Goal: Information Seeking & Learning: Learn about a topic

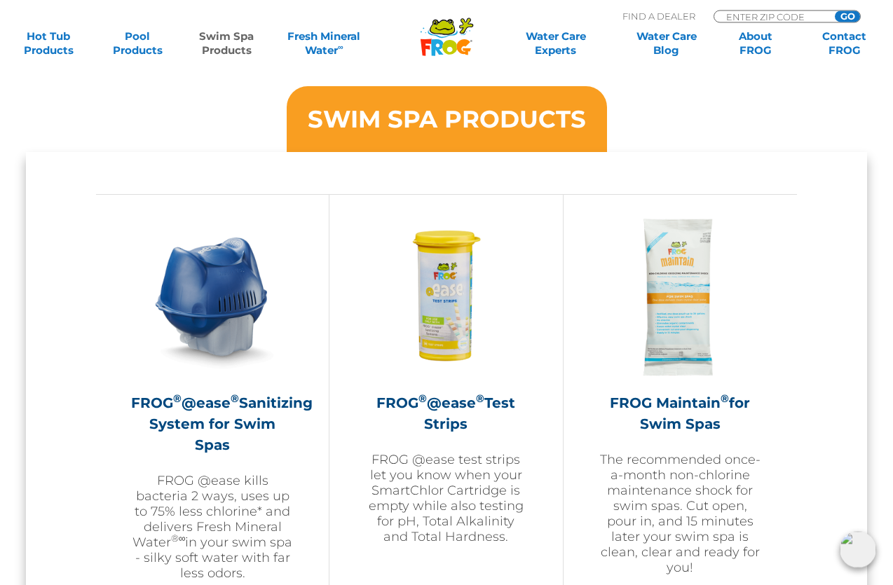
scroll to position [1145, 0]
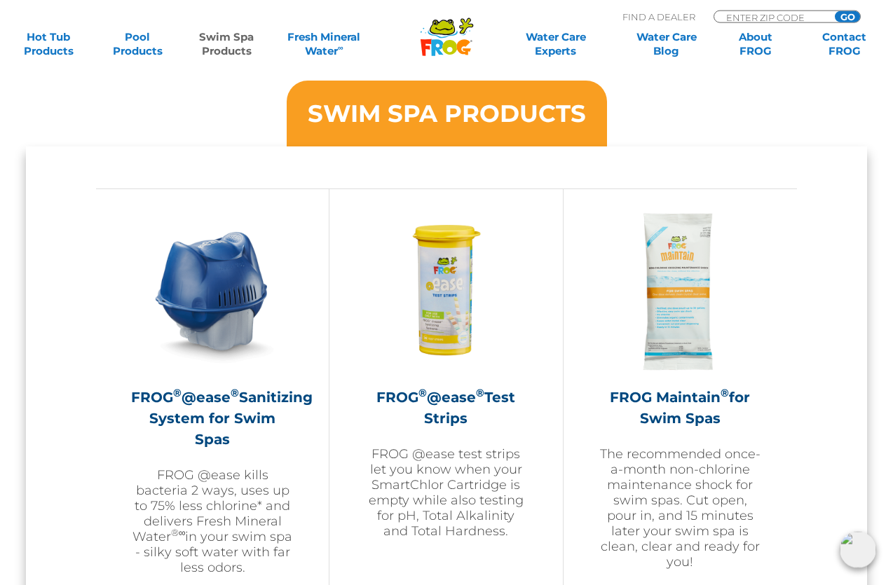
click at [690, 309] on img at bounding box center [680, 291] width 163 height 163
click at [689, 388] on h2 "FROG Maintain ® for Swim Spas" at bounding box center [680, 408] width 163 height 42
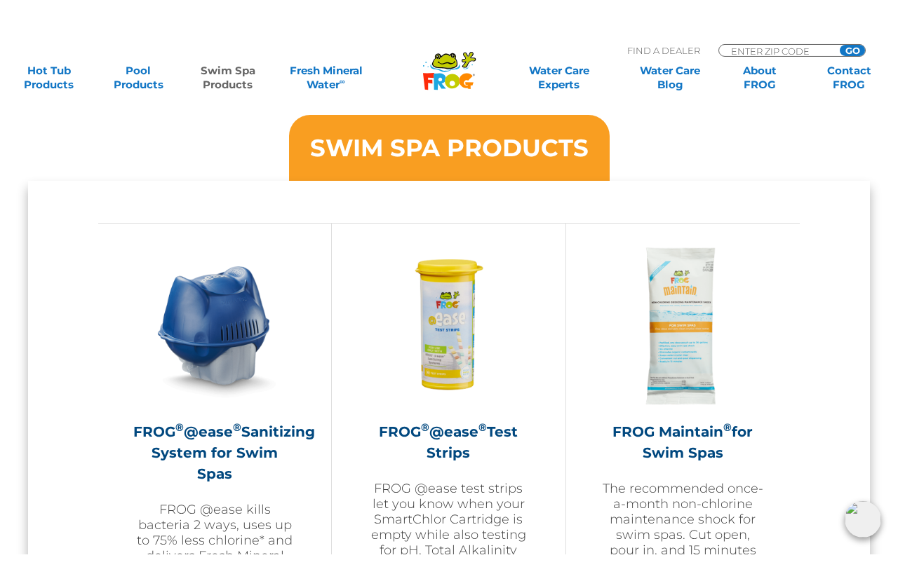
scroll to position [1198, 0]
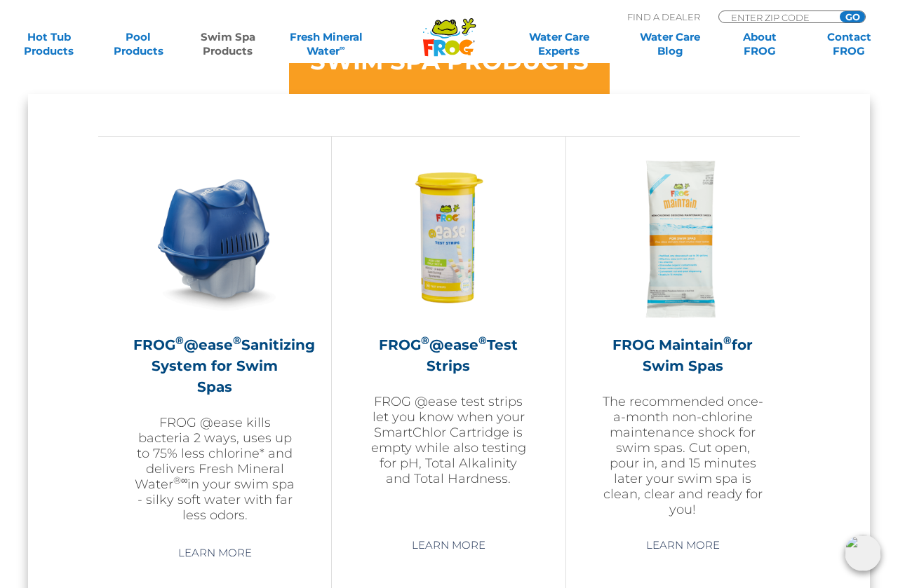
click at [738, 466] on p "The recommended once-a-month non-chlorine maintenance shock for swim spas. Cut …" at bounding box center [682, 455] width 163 height 123
click at [737, 353] on h2 "FROG Maintain ® for Swim Spas" at bounding box center [682, 355] width 163 height 42
click at [713, 277] on img at bounding box center [682, 239] width 163 height 163
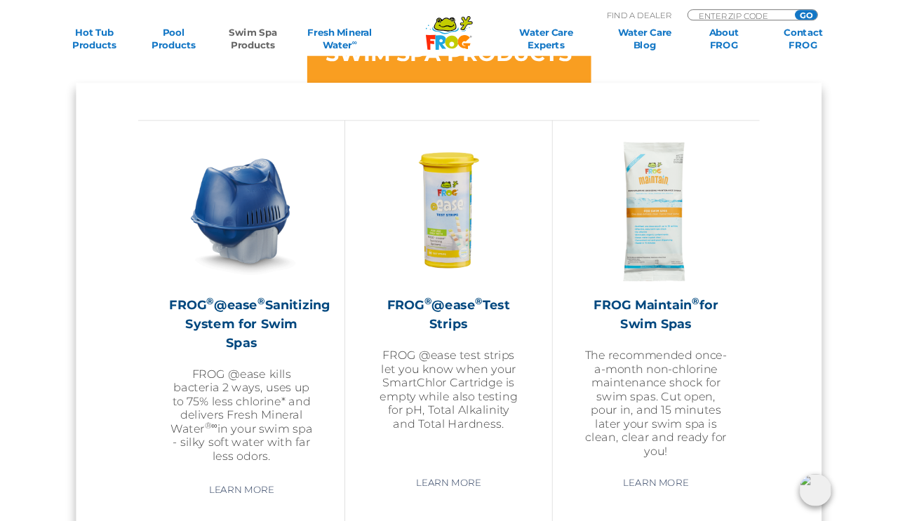
scroll to position [1197, 0]
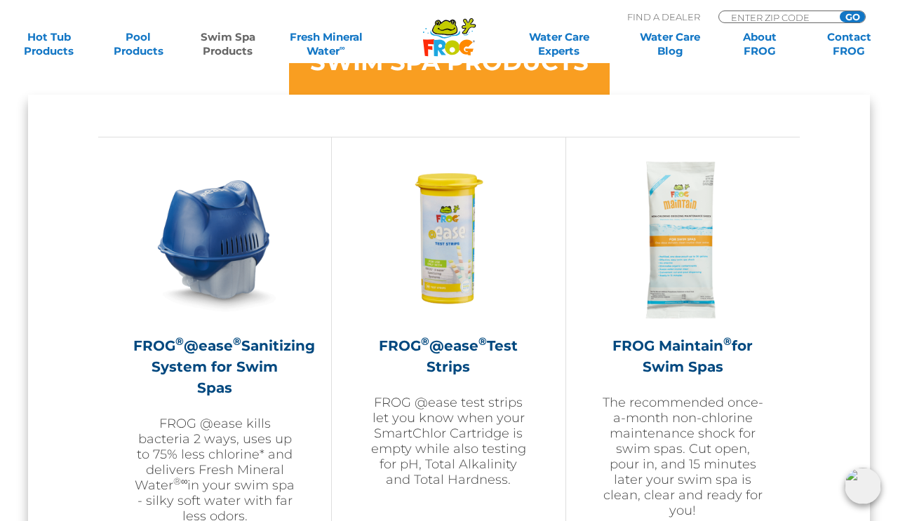
click at [677, 260] on img at bounding box center [682, 239] width 163 height 163
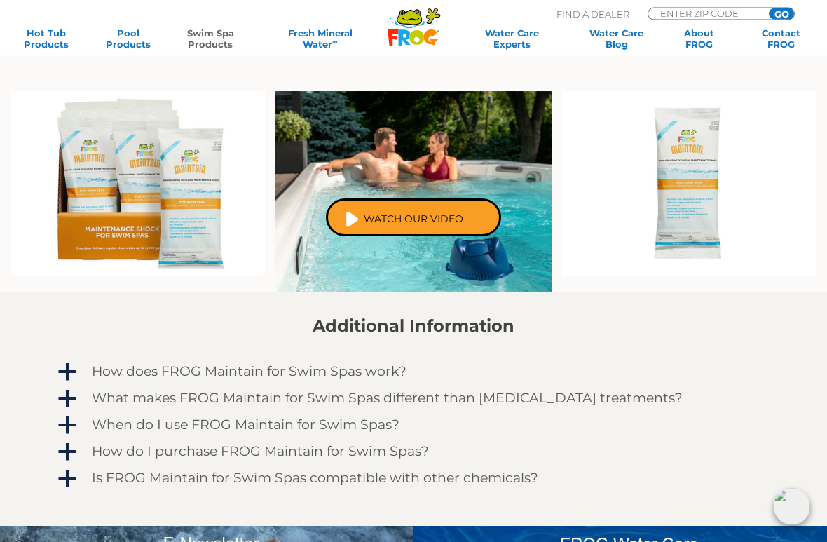
scroll to position [757, 0]
click at [388, 430] on h4 "When do I use FROG Maintain for Swim Spas?" at bounding box center [246, 424] width 308 height 15
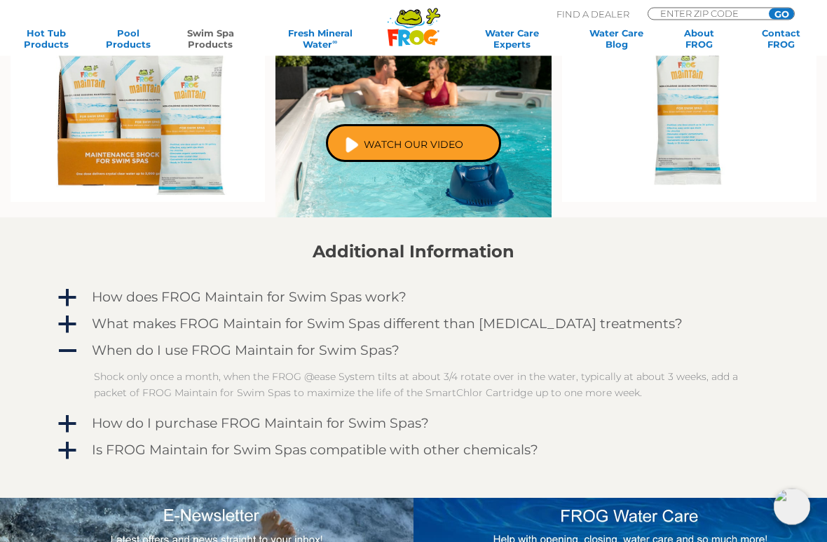
scroll to position [832, 0]
click at [705, 179] on img at bounding box center [689, 109] width 255 height 185
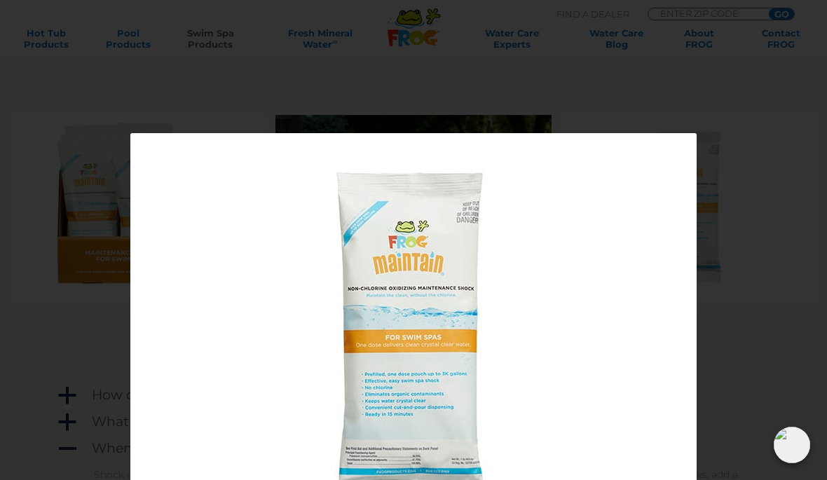
scroll to position [728, 0]
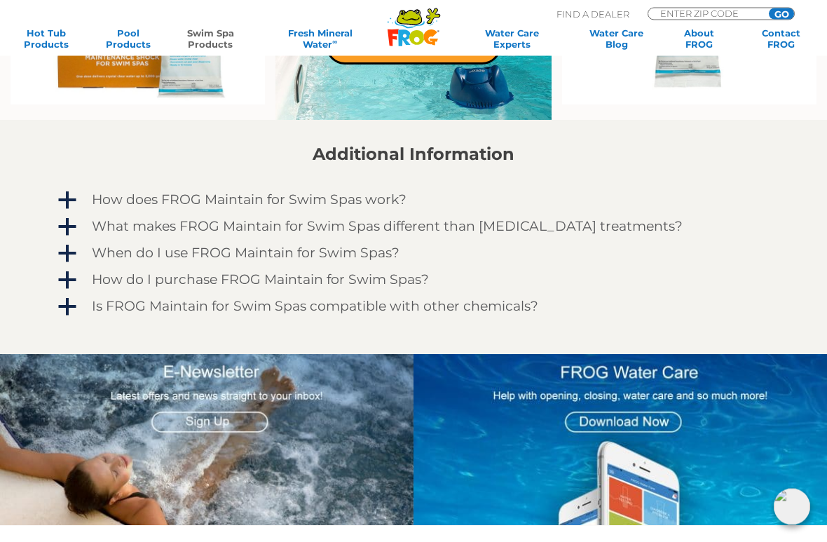
scroll to position [933, 0]
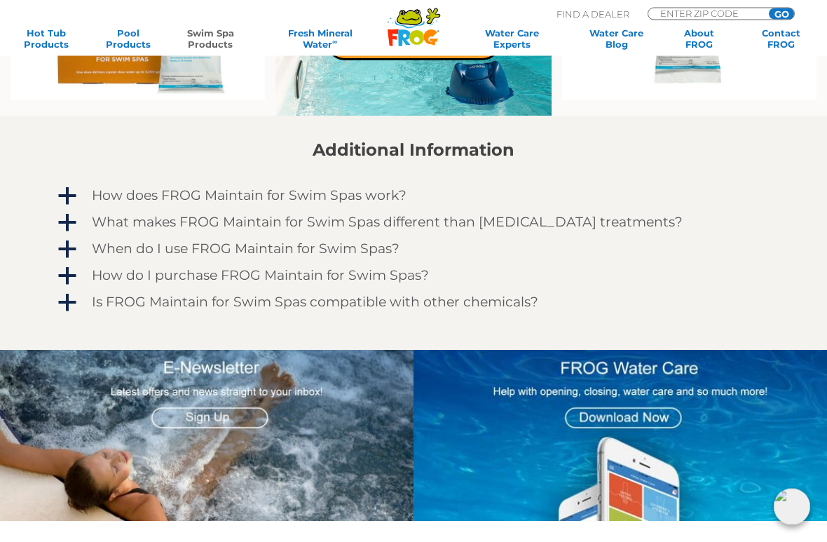
click at [91, 256] on div "When do I use FROG Maintain for Swim Spas?" at bounding box center [392, 249] width 609 height 22
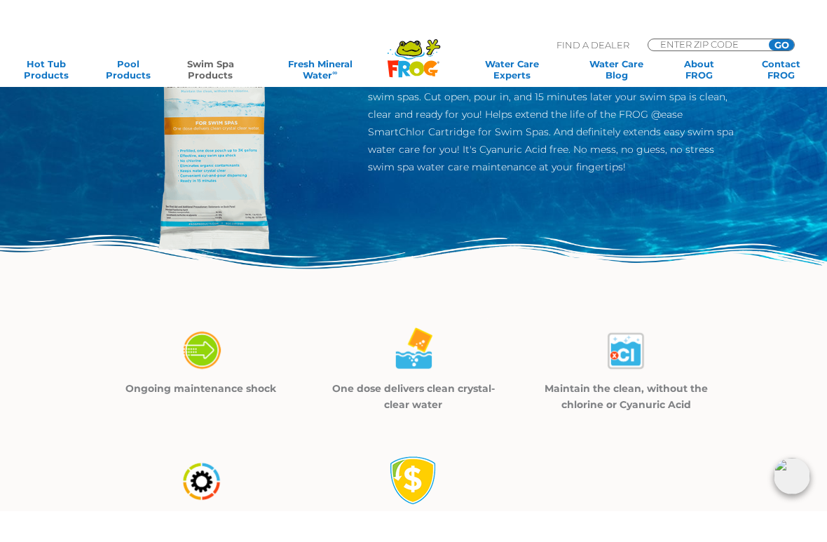
scroll to position [0, 0]
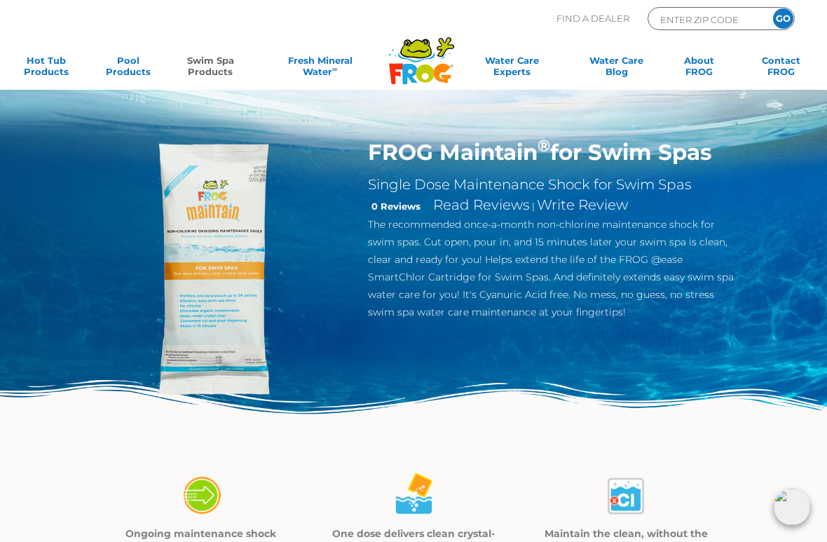
click at [211, 72] on link "Swim Spa Products" at bounding box center [211, 69] width 64 height 28
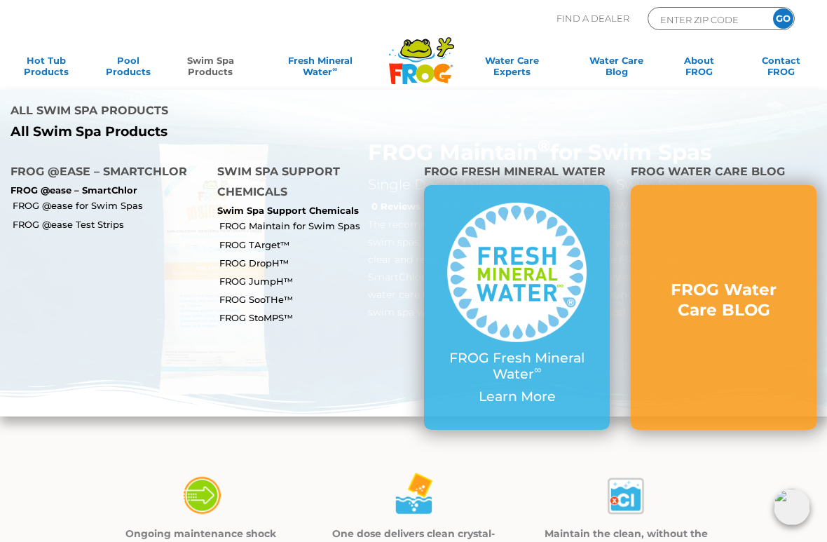
click at [21, 199] on link "FROG @ease for Swim Spas" at bounding box center [110, 205] width 194 height 13
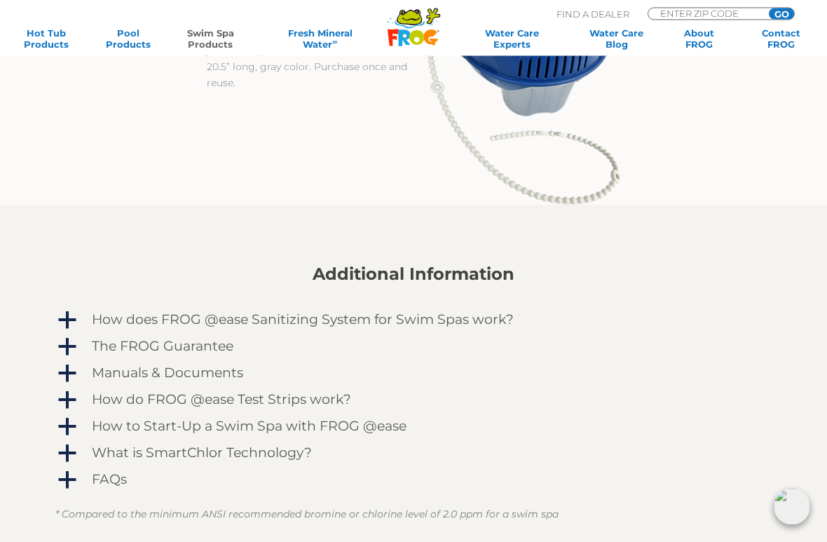
scroll to position [1247, 0]
click at [282, 459] on h4 "What is SmartChlor Technology?" at bounding box center [202, 452] width 220 height 15
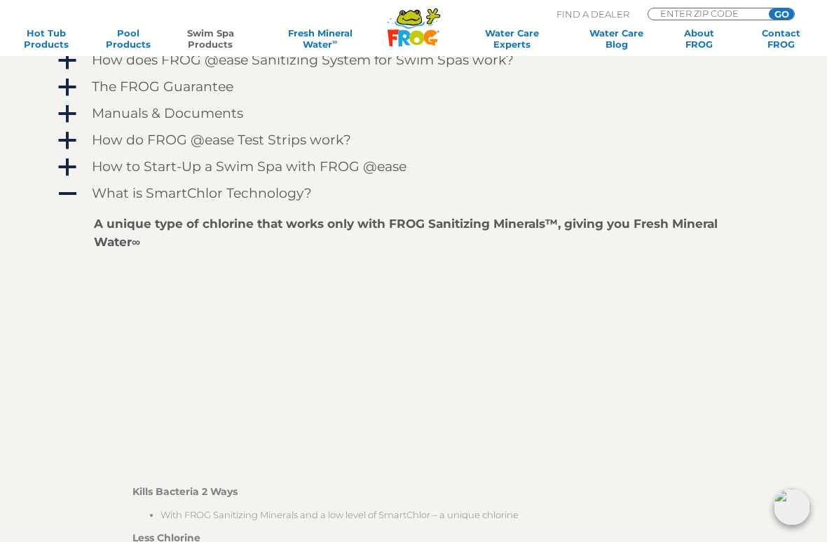
scroll to position [1511, 0]
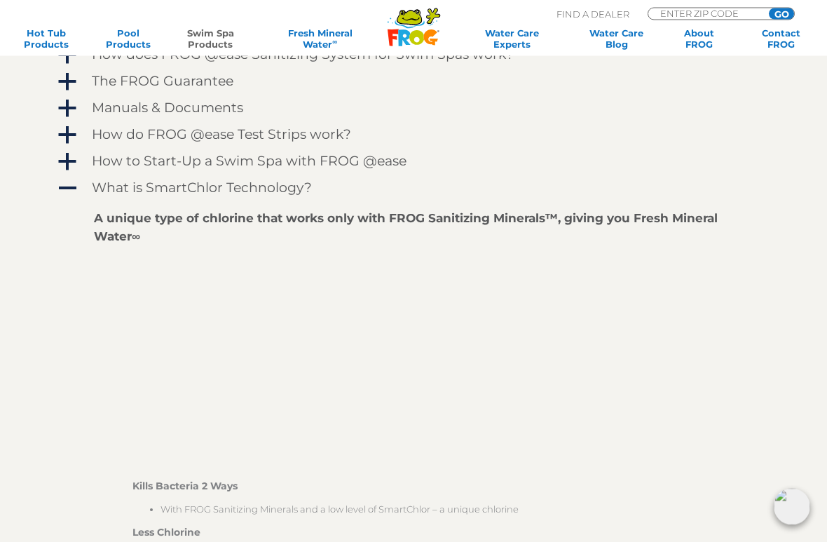
click at [103, 190] on h4 "What is SmartChlor Technology?" at bounding box center [202, 188] width 220 height 15
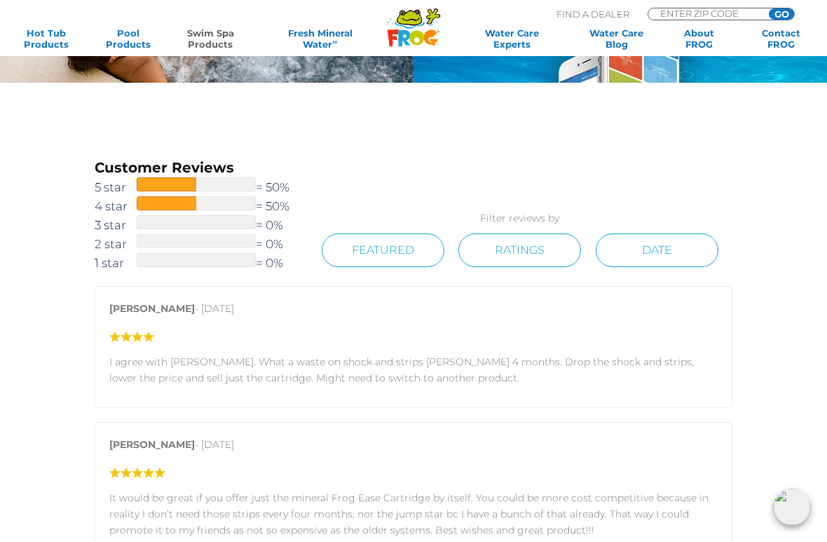
scroll to position [1904, 0]
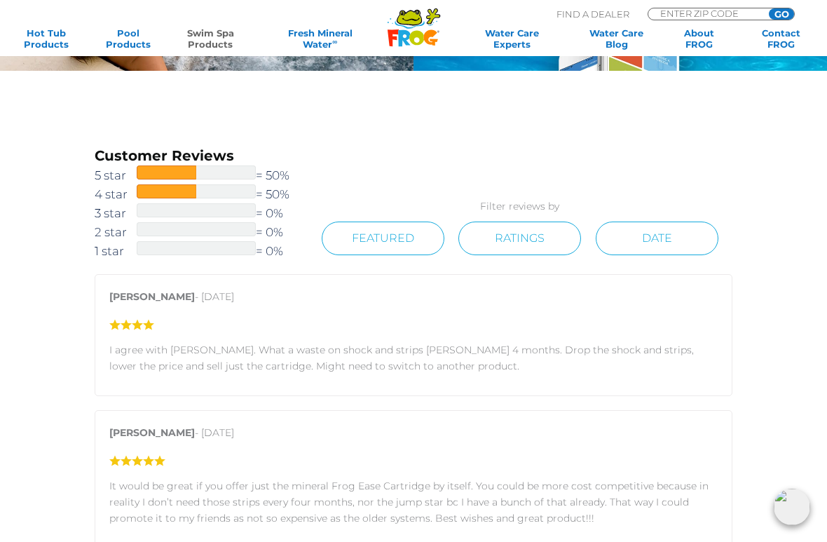
click at [550, 247] on link "Ratings" at bounding box center [520, 239] width 123 height 34
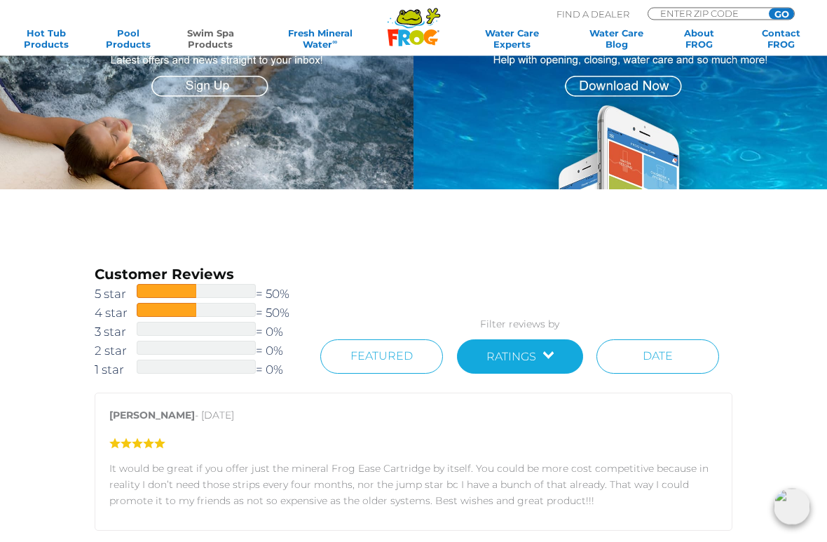
scroll to position [1786, 0]
click at [414, 363] on link "Featured" at bounding box center [381, 356] width 123 height 34
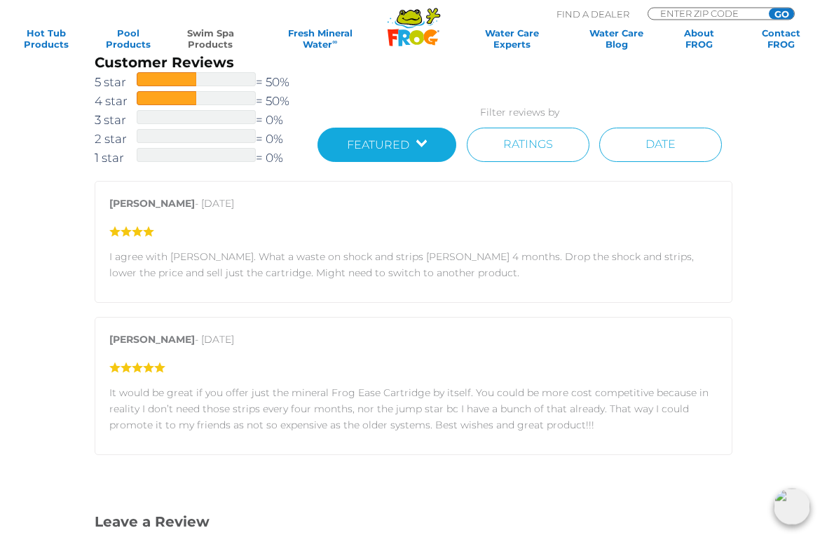
scroll to position [1998, 0]
click at [759, 328] on div "Customer Reviews 5 star = 50% 4 star = 50% 3 star = 0% 2 star = 0% 1 star = 0% …" at bounding box center [414, 467] width 696 height 828
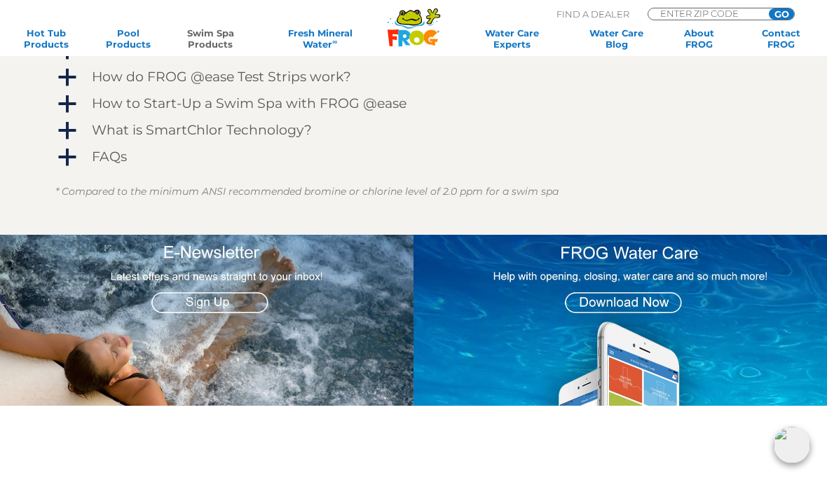
scroll to position [1569, 0]
click at [677, 303] on img at bounding box center [621, 321] width 414 height 171
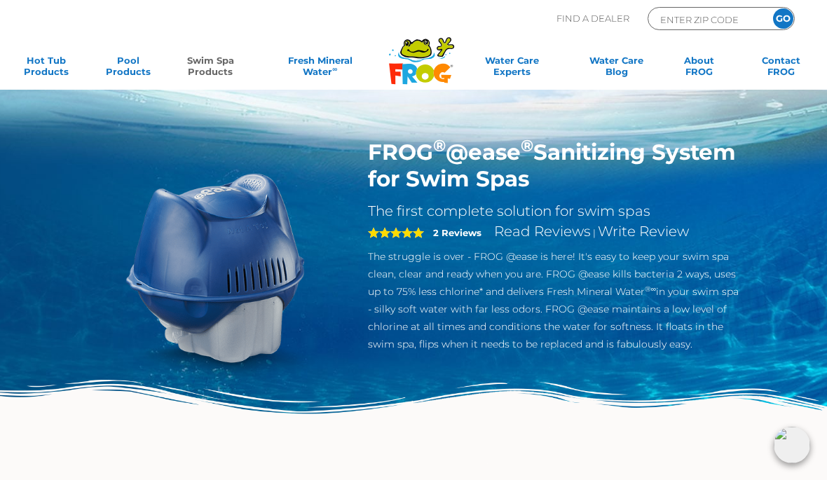
scroll to position [1569, 0]
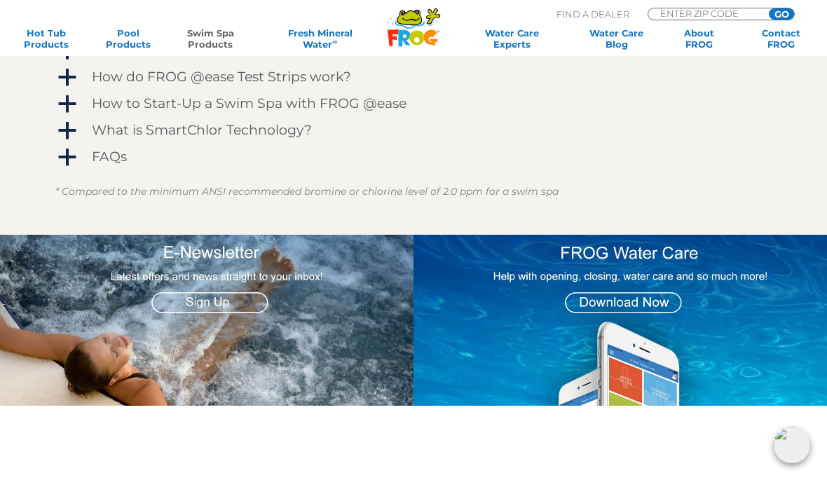
click at [726, 249] on img at bounding box center [621, 320] width 414 height 171
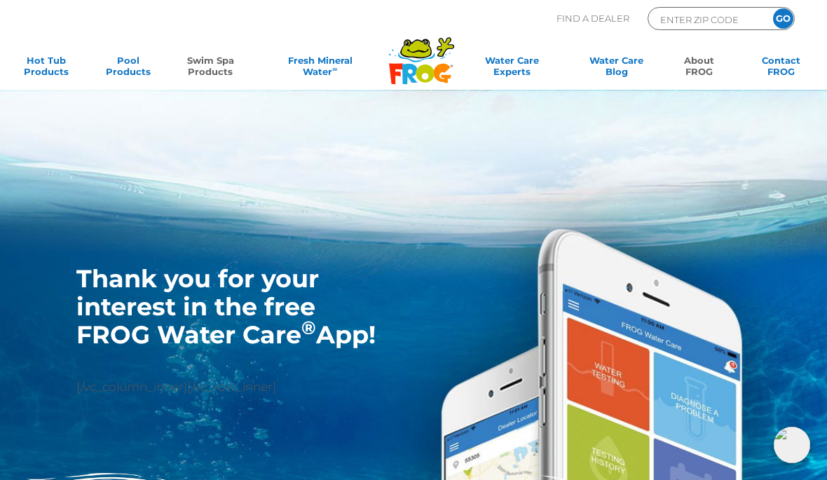
click at [203, 70] on link "Swim Spa Products" at bounding box center [211, 69] width 64 height 28
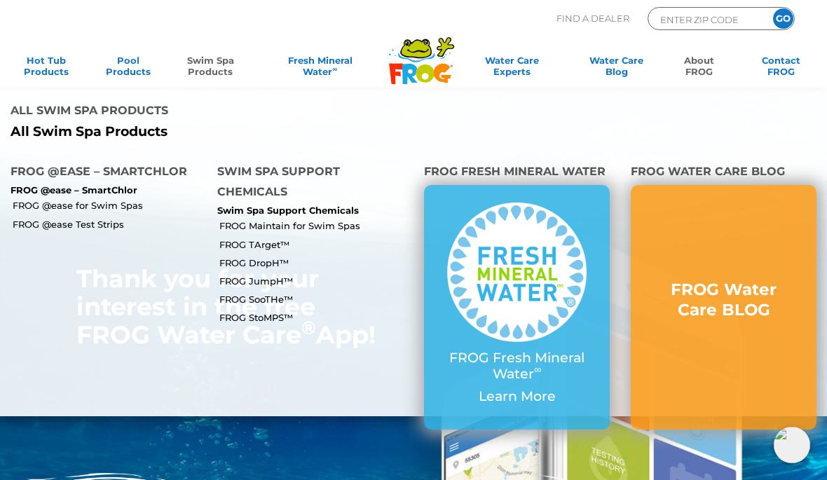
click at [13, 199] on link "FROG @ease for Swim Spas" at bounding box center [110, 205] width 194 height 13
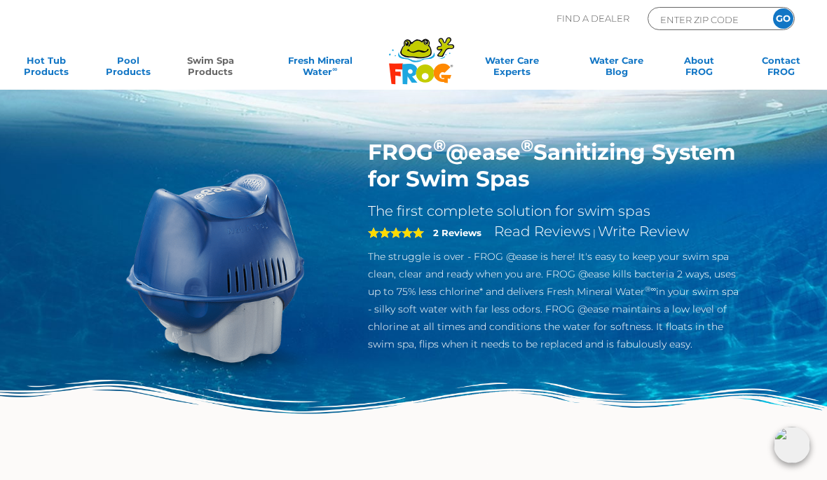
click at [205, 64] on link "Swim Spa Products" at bounding box center [211, 69] width 64 height 28
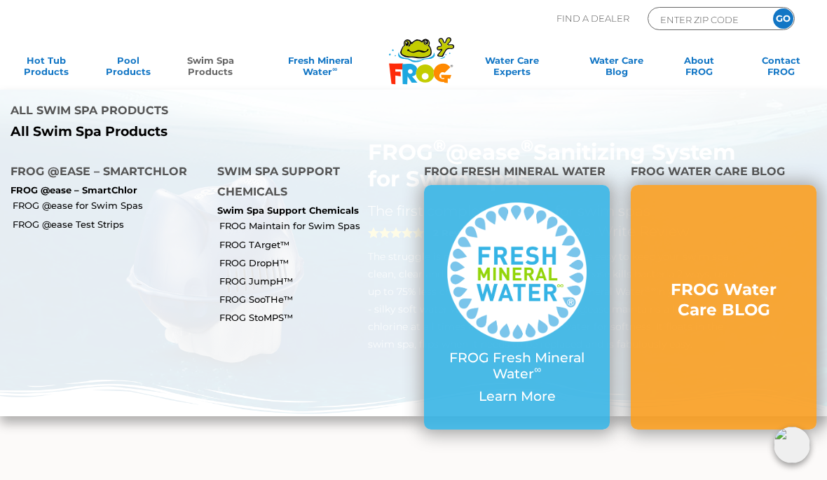
click at [30, 218] on link "FROG @ease Test Strips" at bounding box center [110, 224] width 194 height 13
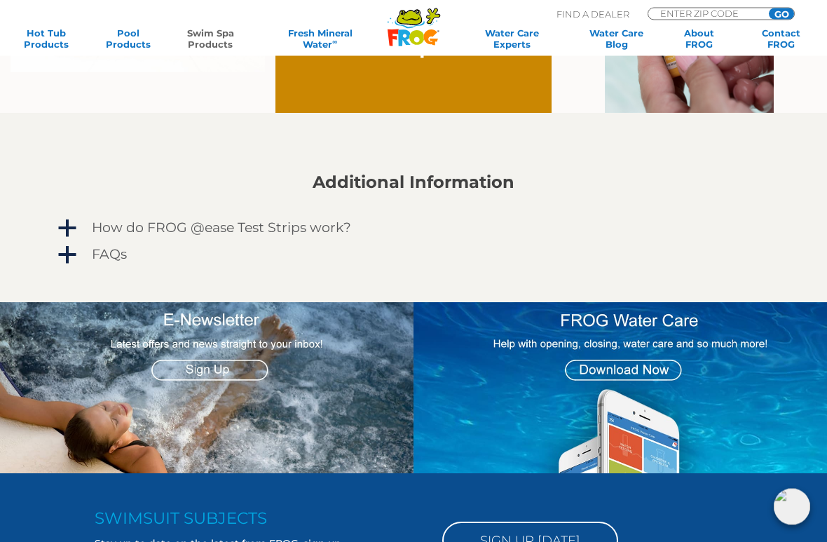
scroll to position [1030, 0]
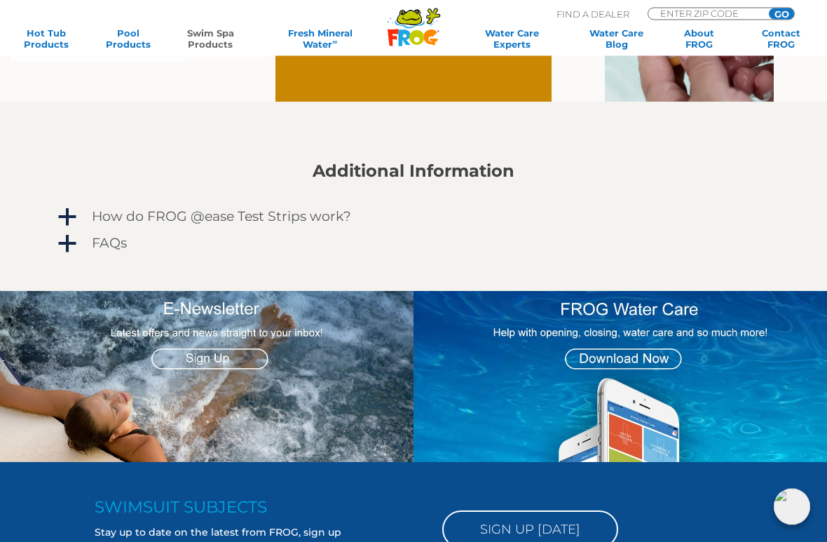
click at [74, 241] on span "a" at bounding box center [67, 244] width 21 height 21
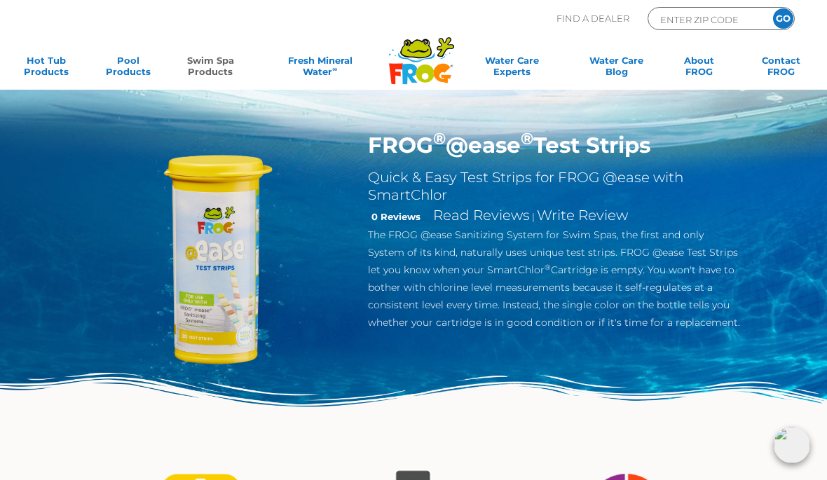
scroll to position [0, 0]
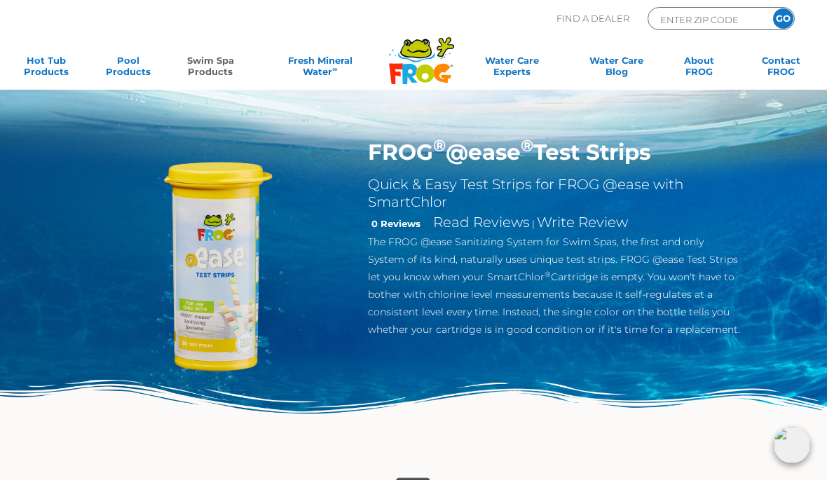
click at [203, 62] on link "Swim Spa Products" at bounding box center [211, 69] width 64 height 28
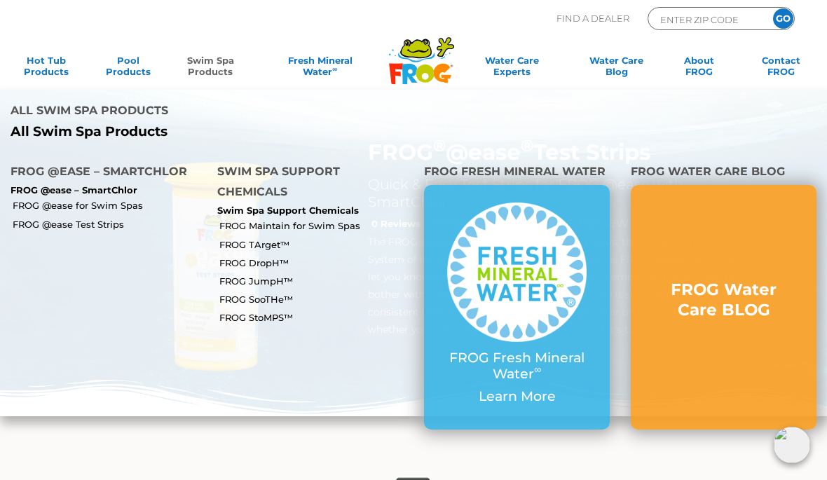
click at [226, 311] on link "FROG StoMPS™" at bounding box center [316, 317] width 194 height 13
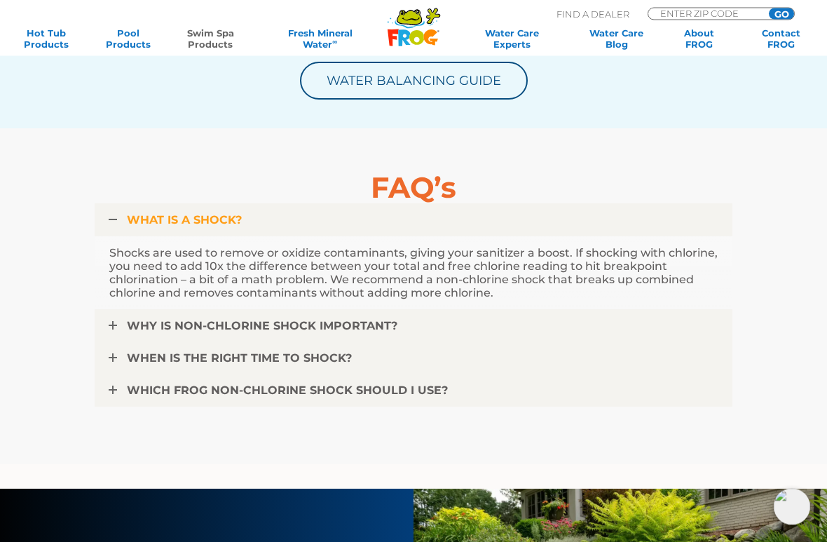
scroll to position [2728, 0]
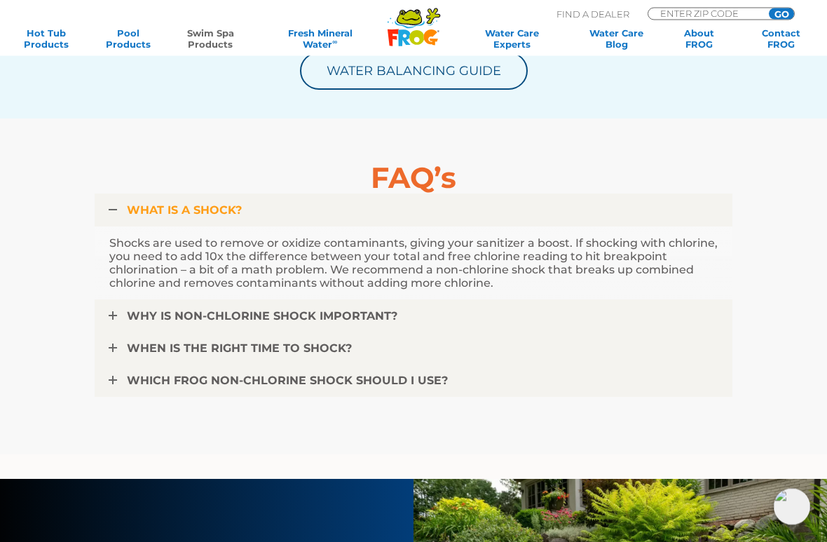
click at [367, 316] on span "WHY IS NON-CHLORINE SHOCK IMPORTANT?" at bounding box center [262, 316] width 271 height 13
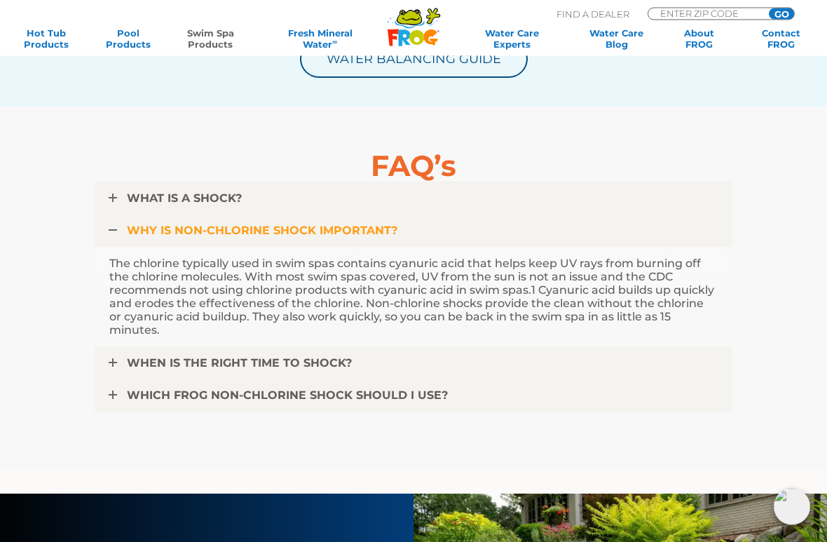
scroll to position [2750, 0]
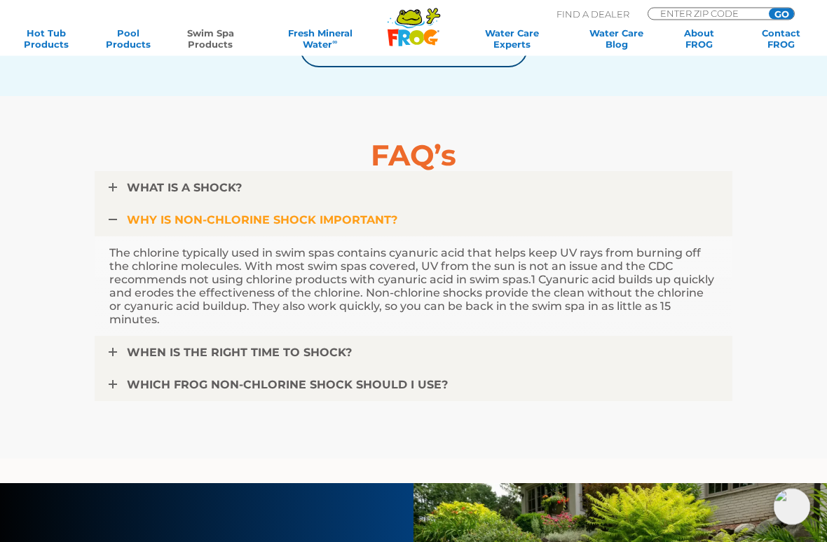
click at [330, 346] on span "WHEN IS THE RIGHT TIME TO SHOCK?" at bounding box center [239, 352] width 225 height 13
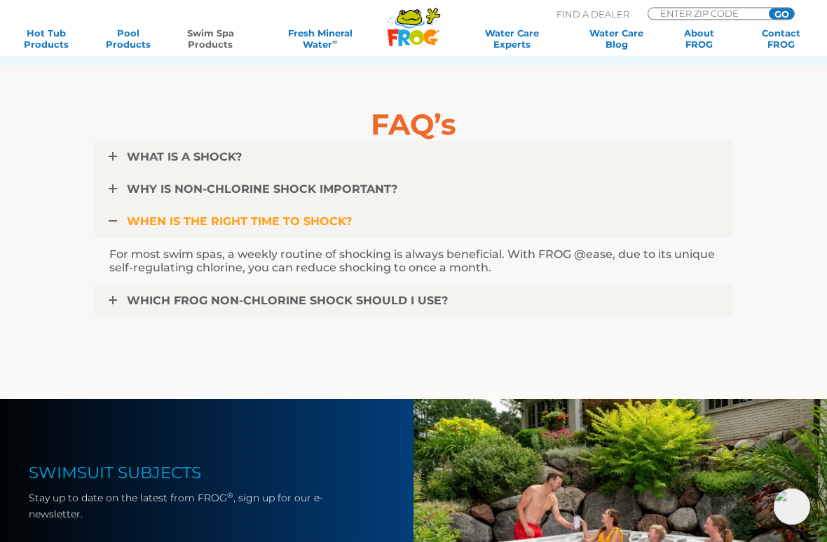
scroll to position [2782, 0]
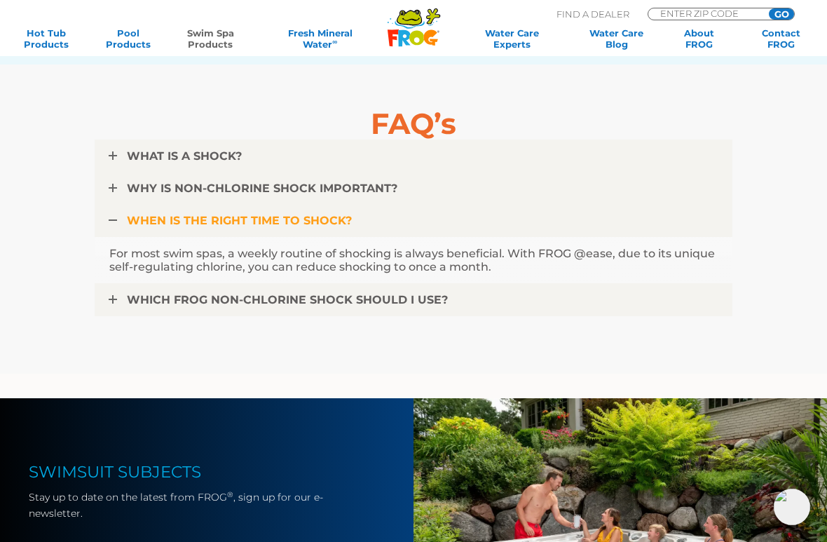
click at [159, 298] on span "WHICH FROG NON-CHLORINE SHOCK SHOULD I USE?" at bounding box center [287, 299] width 321 height 13
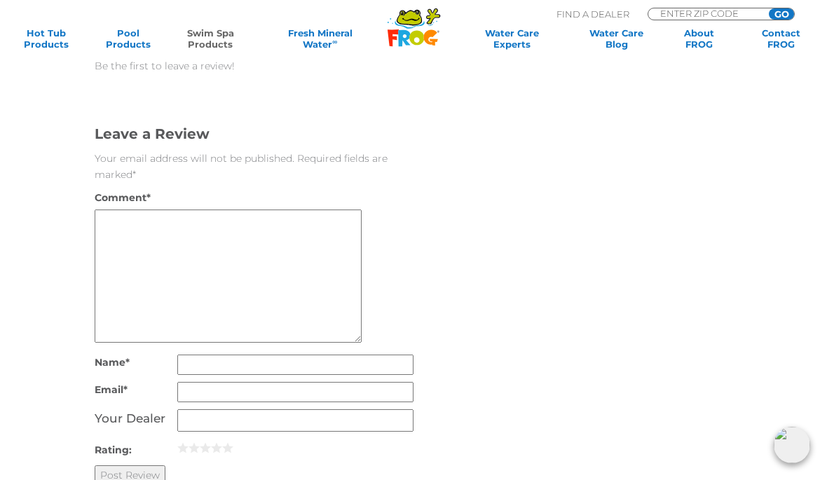
scroll to position [3704, 0]
